Goal: Navigation & Orientation: Find specific page/section

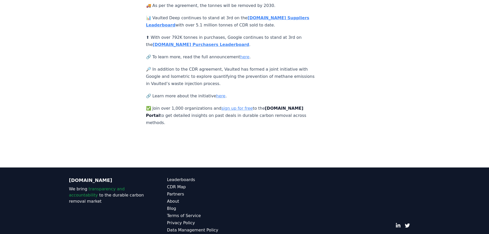
scroll to position [146, 0]
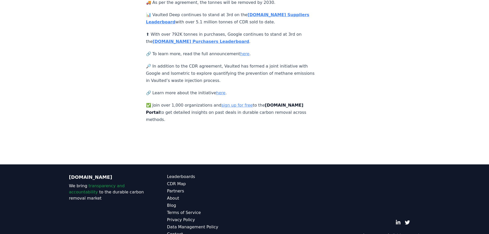
click at [228, 103] on link "sign up for free" at bounding box center [236, 105] width 31 height 5
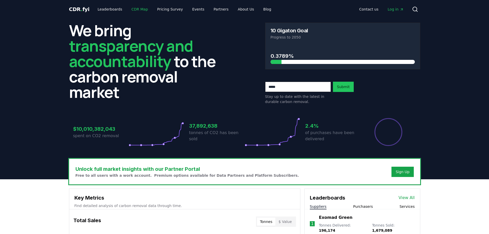
click at [132, 9] on link "CDR Map" at bounding box center [139, 9] width 25 height 9
